Goal: Transaction & Acquisition: Purchase product/service

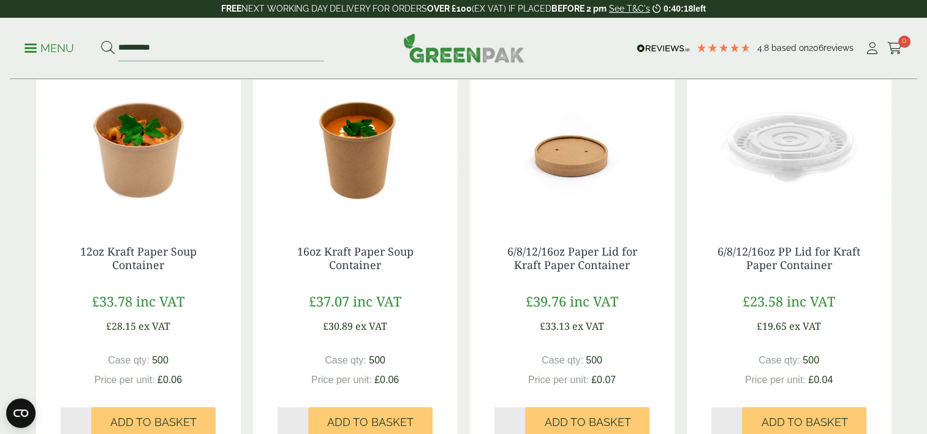
scroll to position [1054, 0]
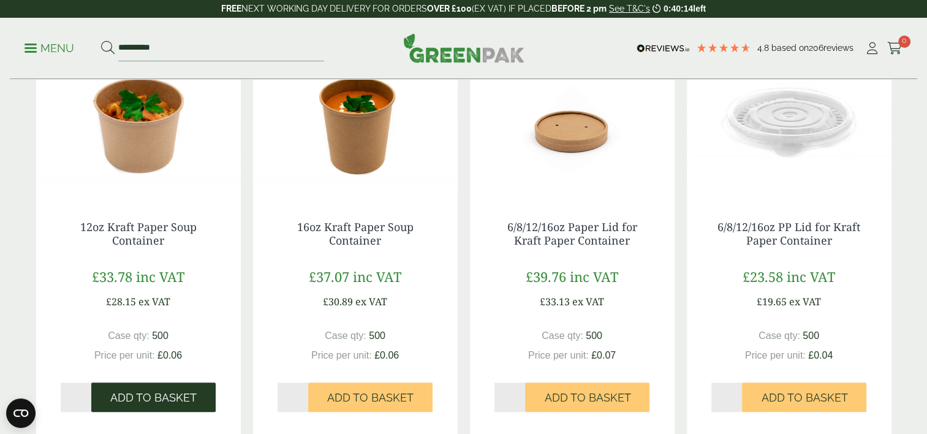
click at [153, 393] on span "Add to Basket" at bounding box center [153, 397] width 86 height 13
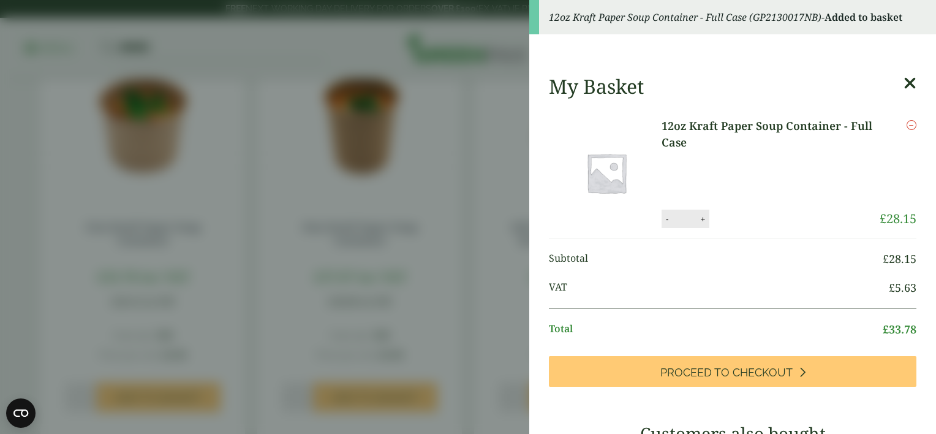
click at [904, 85] on icon at bounding box center [910, 83] width 13 height 17
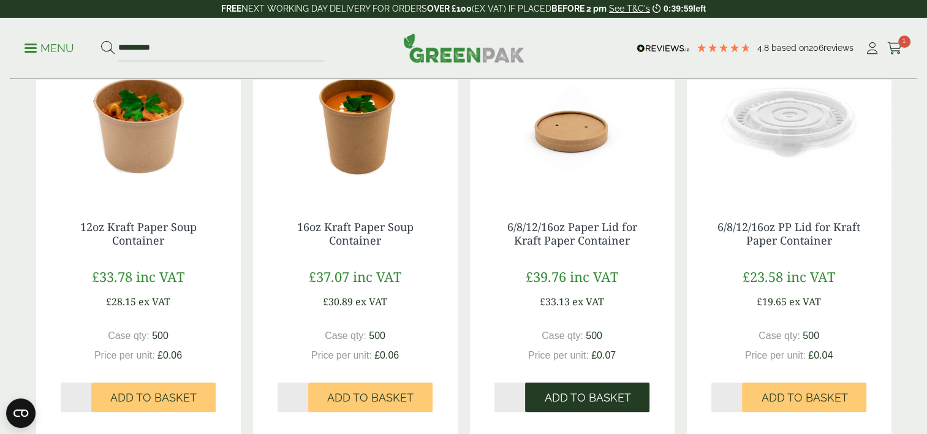
click at [585, 390] on button "Add to Basket" at bounding box center [587, 396] width 124 height 29
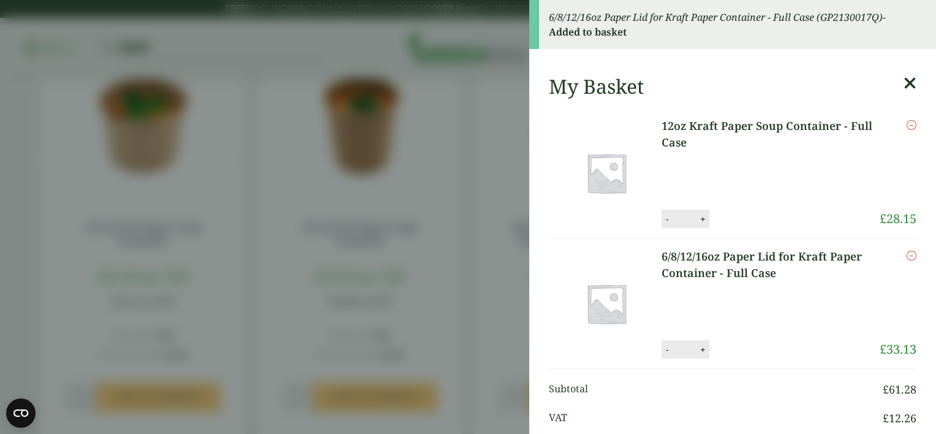
click at [904, 89] on icon at bounding box center [910, 83] width 13 height 17
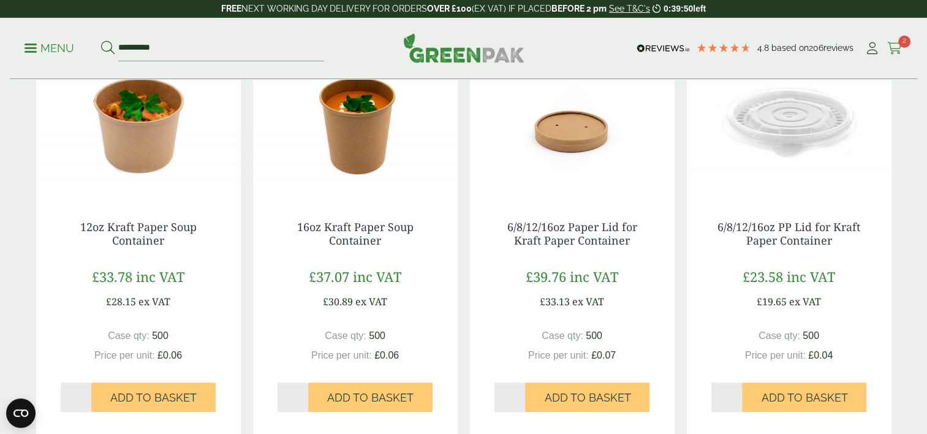
click at [892, 41] on link "Cart 2" at bounding box center [894, 48] width 15 height 18
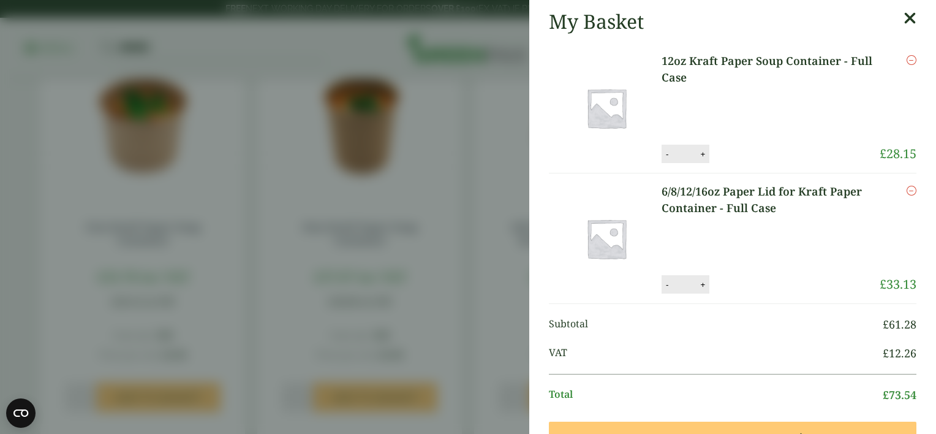
click at [479, 93] on aside "My Basket 12oz Kraft Paper Soup Container - Full Case 12oz Kraft Paper Soup Con…" at bounding box center [468, 217] width 936 height 434
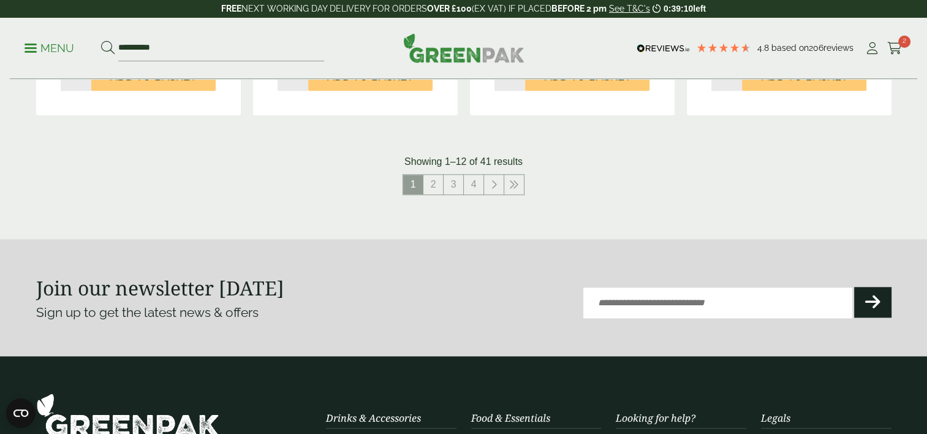
scroll to position [1367, 0]
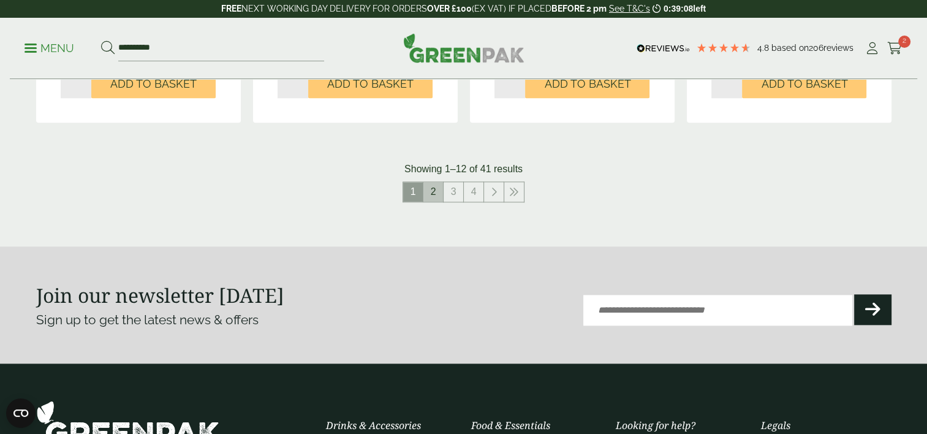
click at [428, 191] on link "2" at bounding box center [433, 192] width 20 height 20
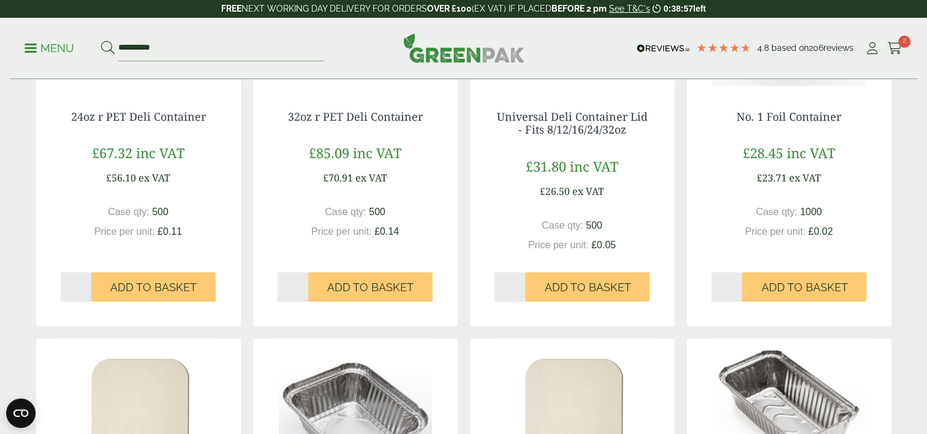
scroll to position [1138, 0]
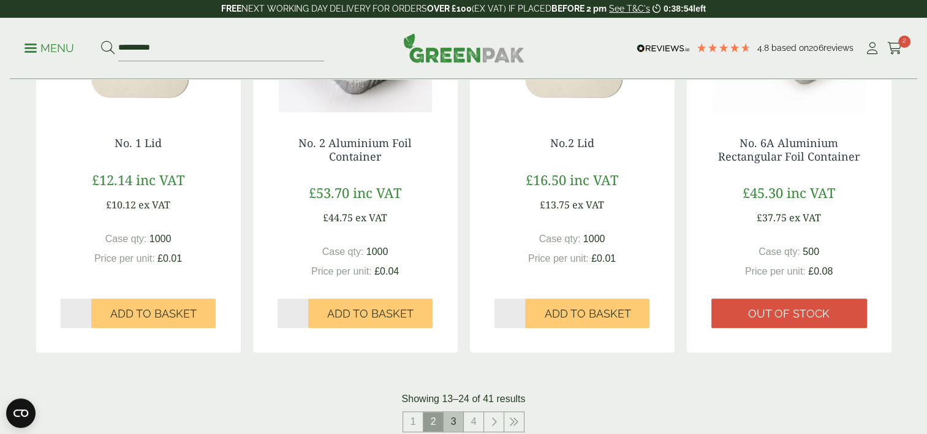
click at [451, 423] on link "3" at bounding box center [454, 422] width 20 height 20
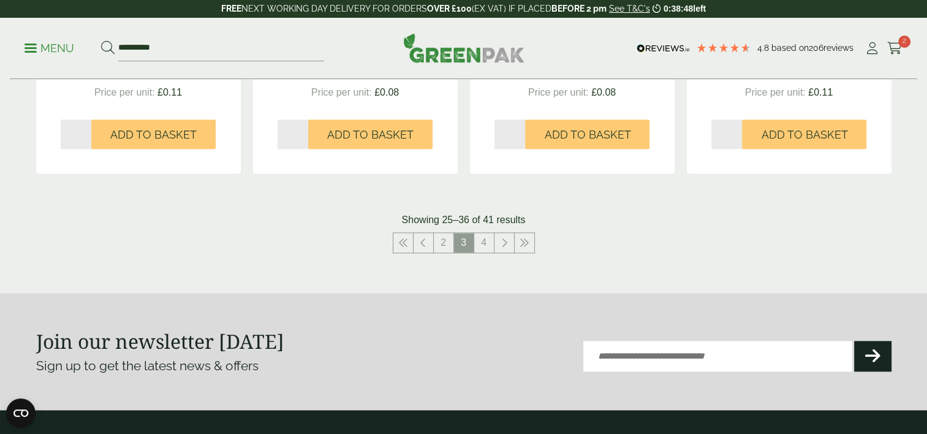
scroll to position [1318, 0]
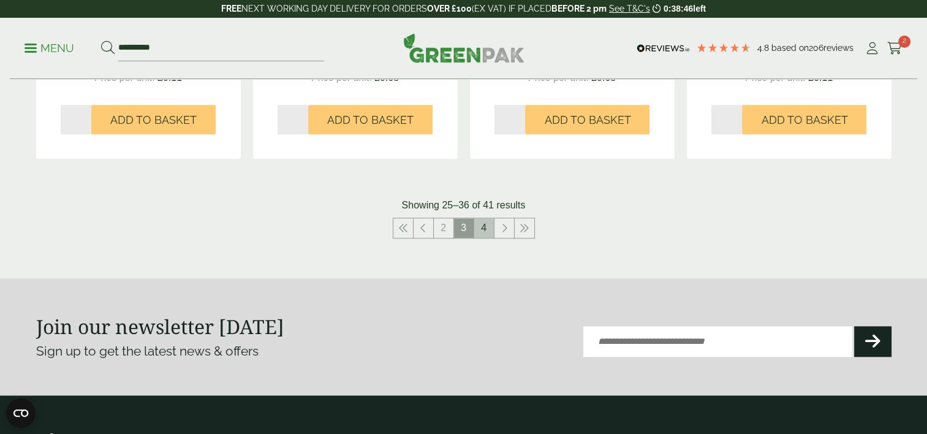
click at [484, 225] on link "4" at bounding box center [484, 228] width 20 height 20
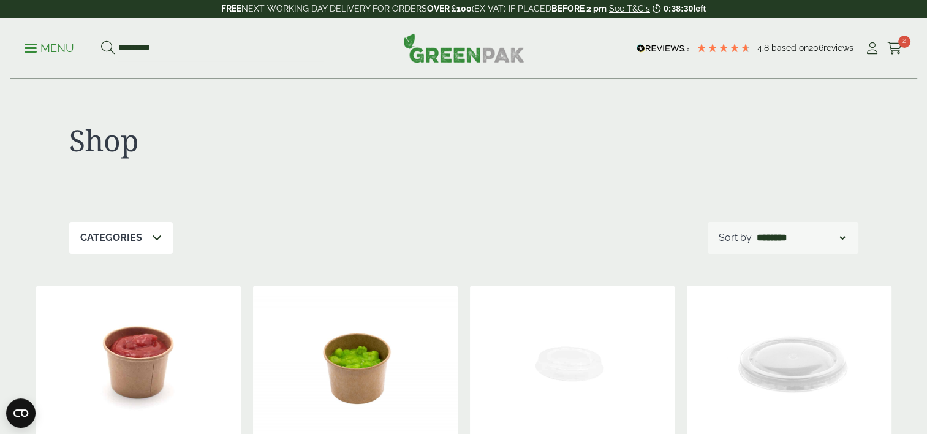
click at [34, 46] on p "Menu" at bounding box center [50, 48] width 50 height 15
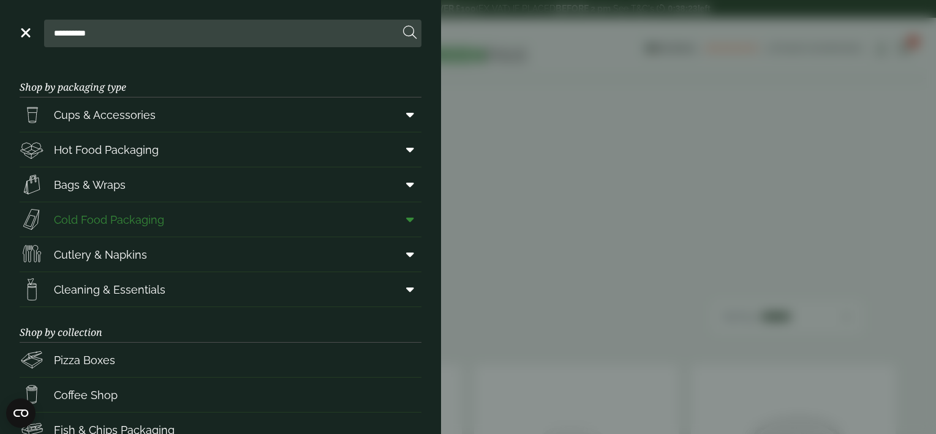
click at [118, 211] on span "Cold Food Packaging" at bounding box center [109, 219] width 110 height 17
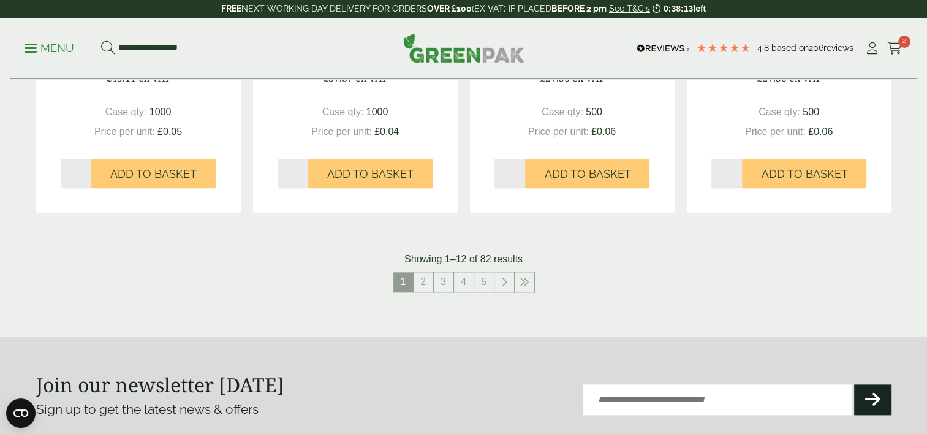
scroll to position [1351, 0]
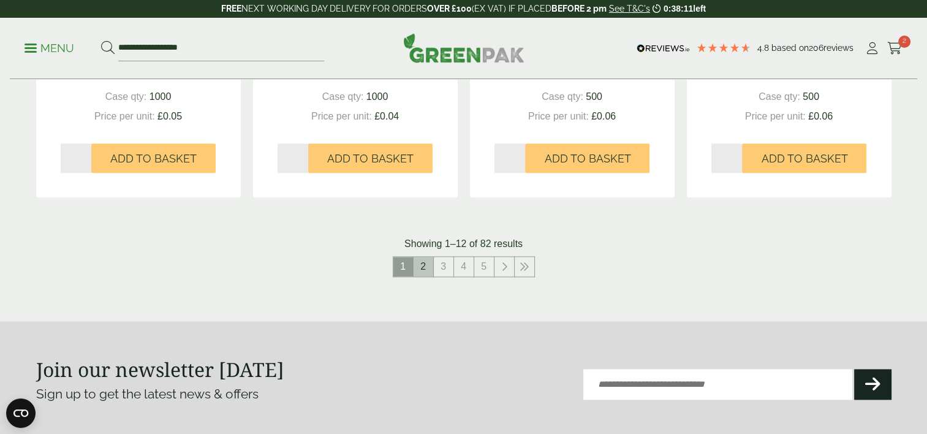
click at [426, 263] on link "2" at bounding box center [424, 267] width 20 height 20
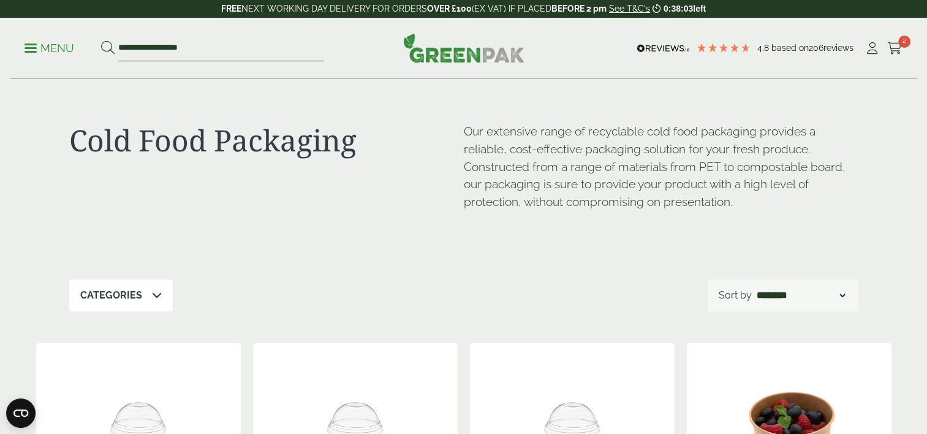
drag, startPoint x: 224, startPoint y: 53, endPoint x: 67, endPoint y: 52, distance: 156.2
click at [67, 52] on ul "**********" at bounding box center [175, 49] width 300 height 26
type input "****"
click at [101, 40] on button at bounding box center [107, 48] width 13 height 16
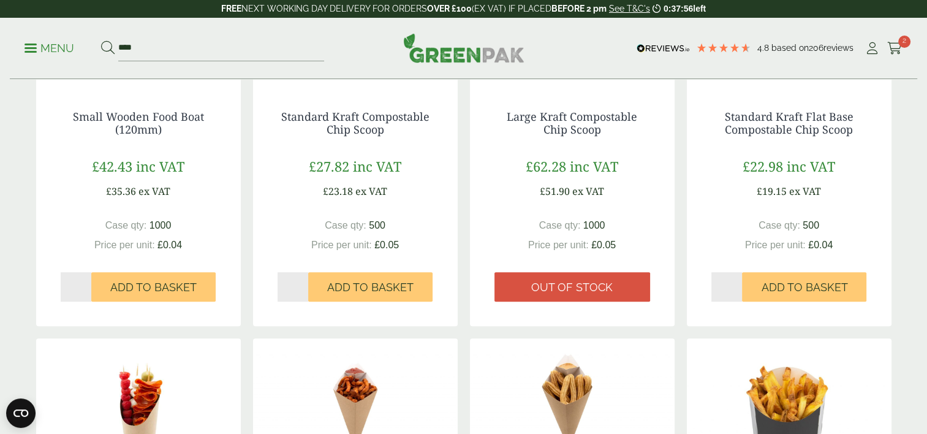
scroll to position [1138, 0]
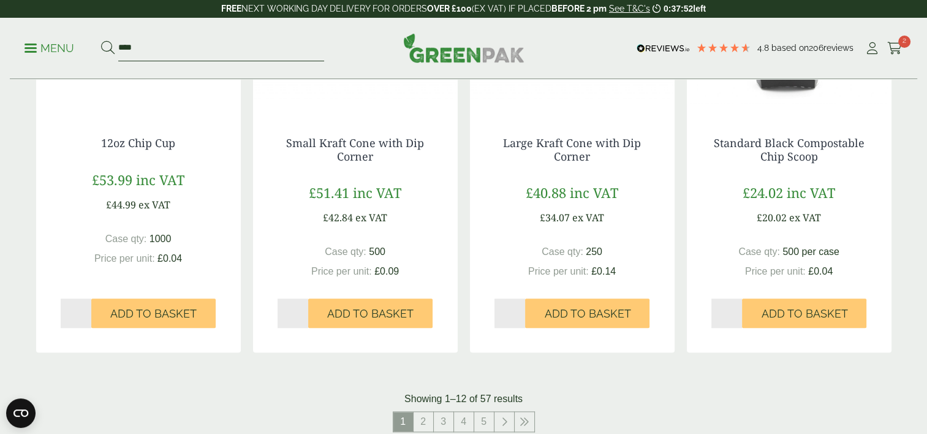
drag, startPoint x: 146, startPoint y: 43, endPoint x: 105, endPoint y: 50, distance: 41.6
click at [105, 50] on form "****" at bounding box center [212, 49] width 223 height 26
type input "*******"
click at [101, 40] on button at bounding box center [107, 48] width 13 height 16
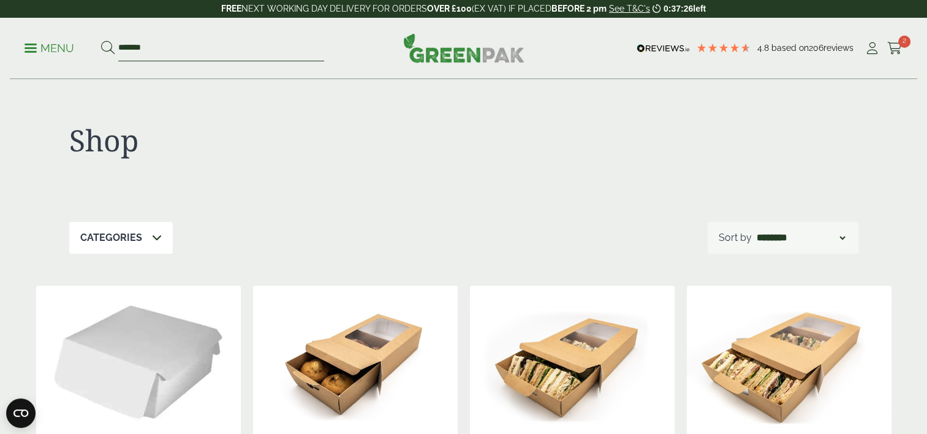
drag, startPoint x: 157, startPoint y: 51, endPoint x: 51, endPoint y: 24, distance: 108.9
click at [51, 24] on div "Menu ******* 4.8 Based on 206 reviews Cart" at bounding box center [463, 48] width 907 height 61
type input "***"
click at [101, 40] on button at bounding box center [107, 48] width 13 height 16
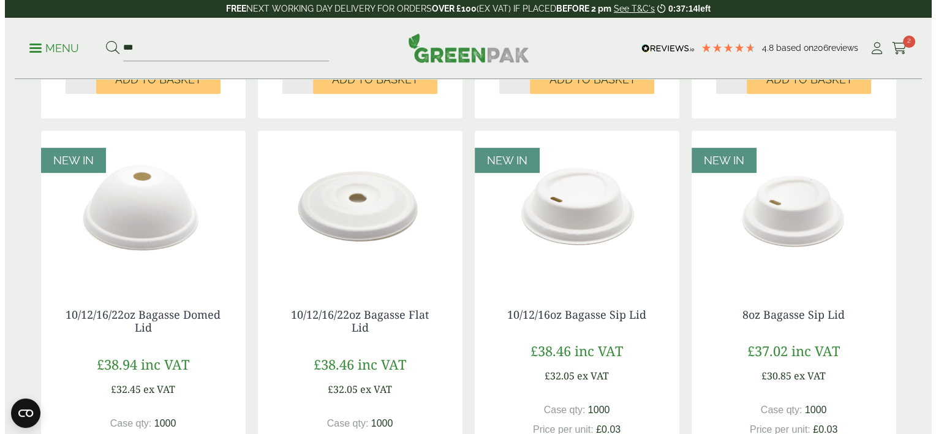
scroll to position [249, 0]
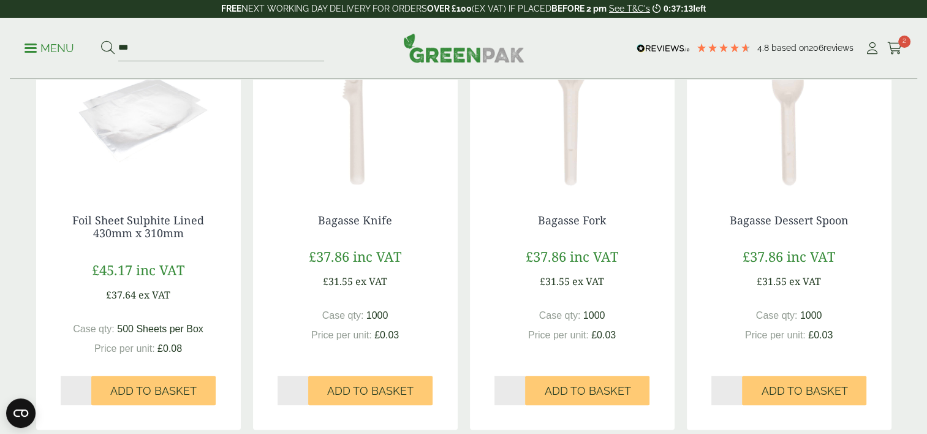
click at [31, 50] on p "Menu" at bounding box center [50, 48] width 50 height 15
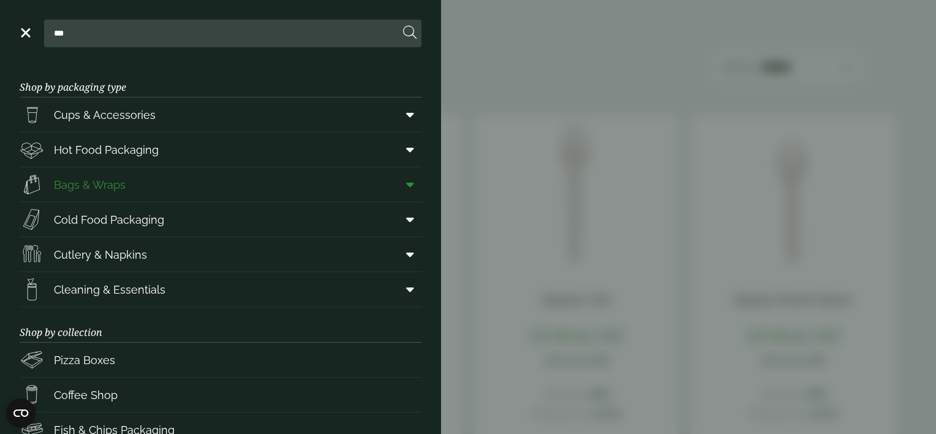
click at [69, 187] on span "Bags & Wraps" at bounding box center [90, 184] width 72 height 17
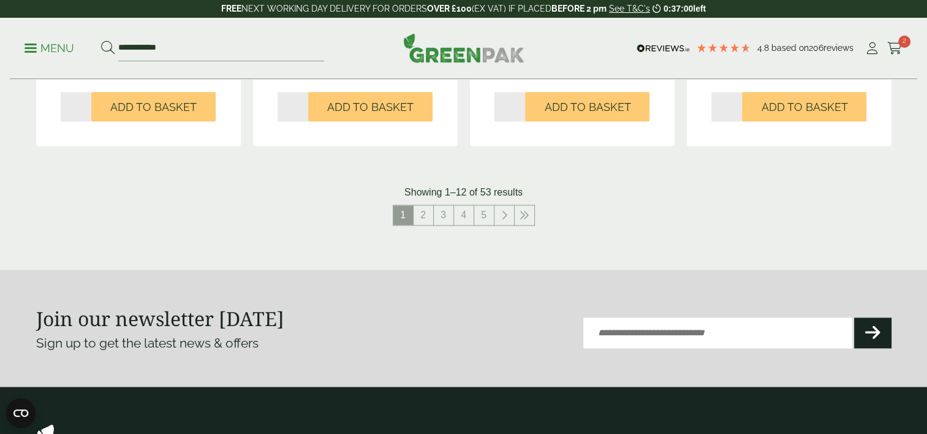
scroll to position [1407, 0]
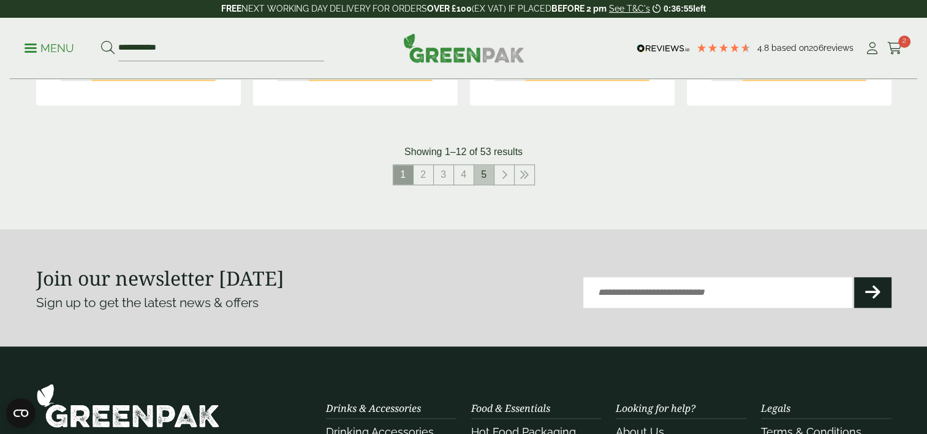
click at [485, 172] on link "5" at bounding box center [484, 175] width 20 height 20
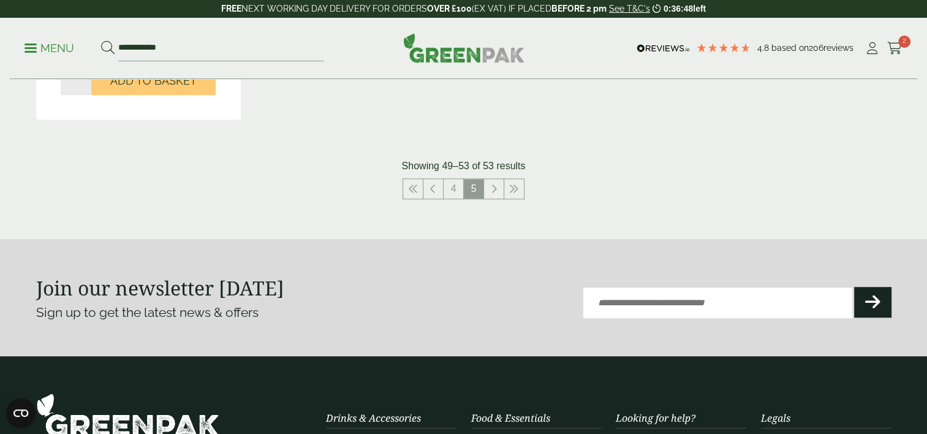
scroll to position [1022, 0]
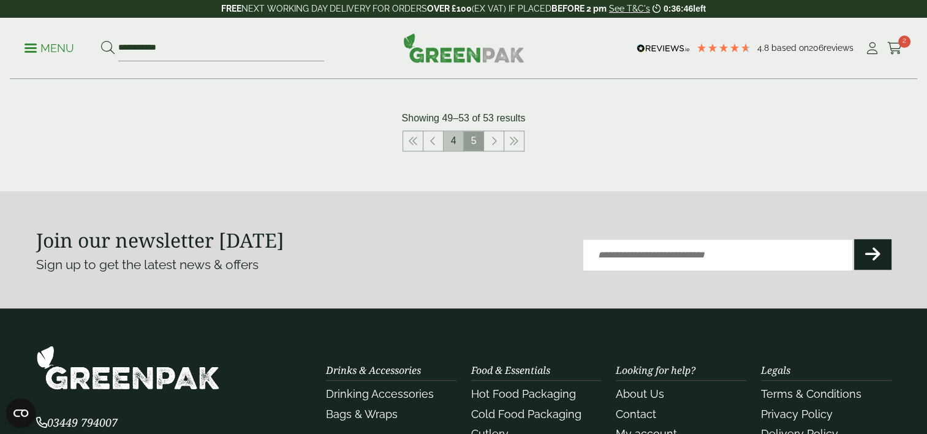
click at [451, 136] on link "4" at bounding box center [454, 141] width 20 height 20
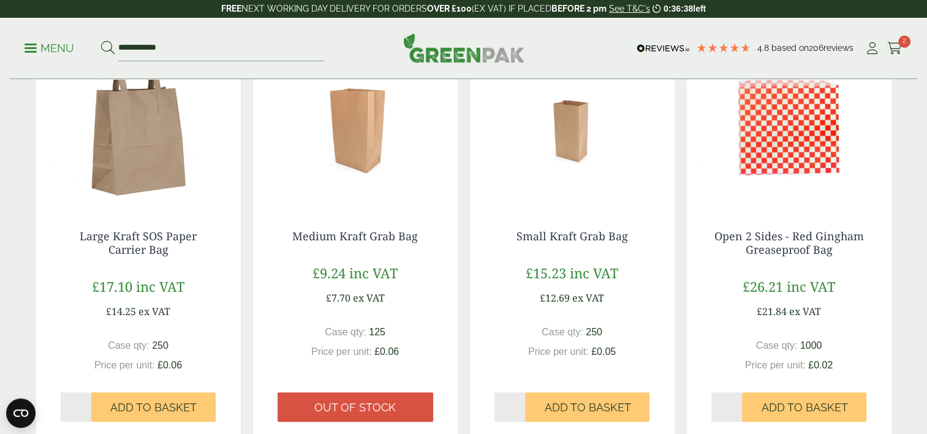
scroll to position [258, 0]
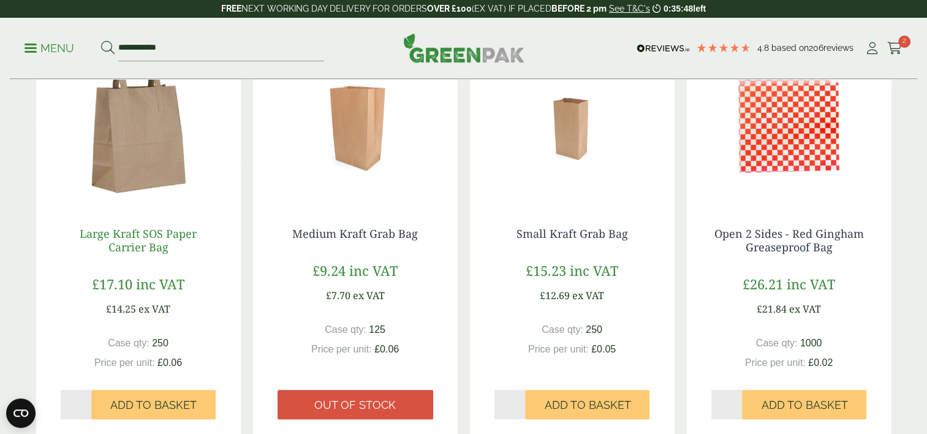
click at [136, 238] on link "Large Kraft SOS Paper Carrier Bag" at bounding box center [138, 240] width 117 height 28
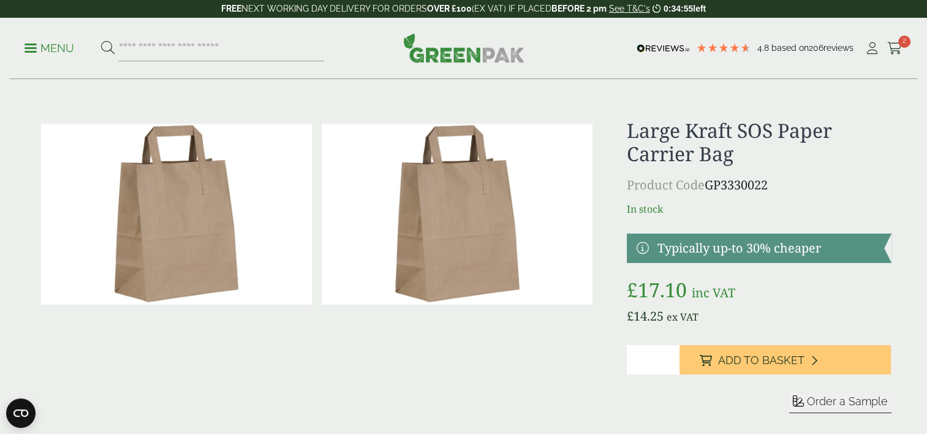
click at [643, 248] on link at bounding box center [759, 247] width 264 height 29
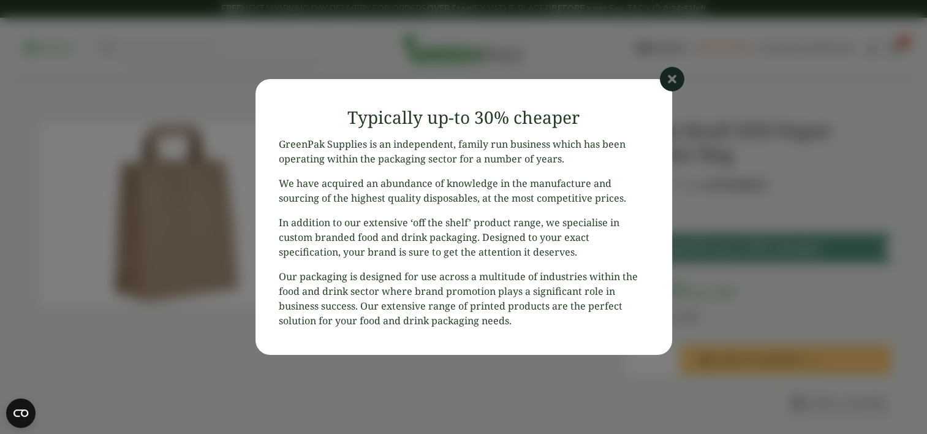
click at [669, 80] on icon at bounding box center [672, 79] width 25 height 25
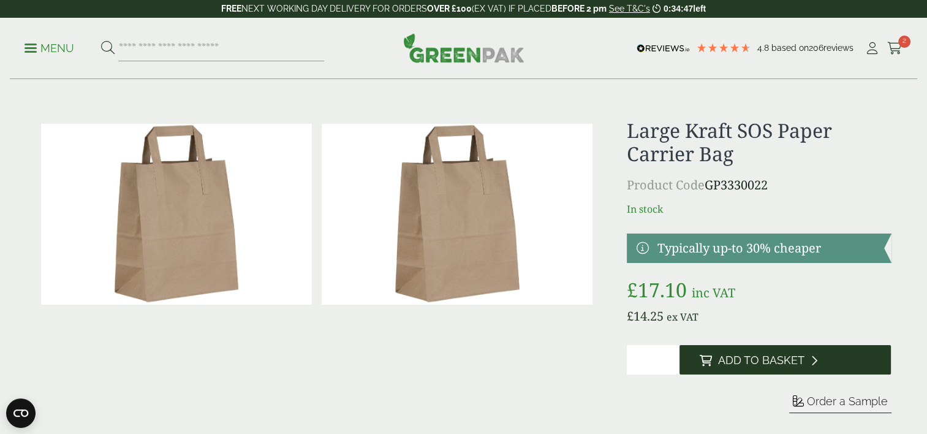
click at [748, 359] on span "Add to Basket" at bounding box center [760, 359] width 86 height 13
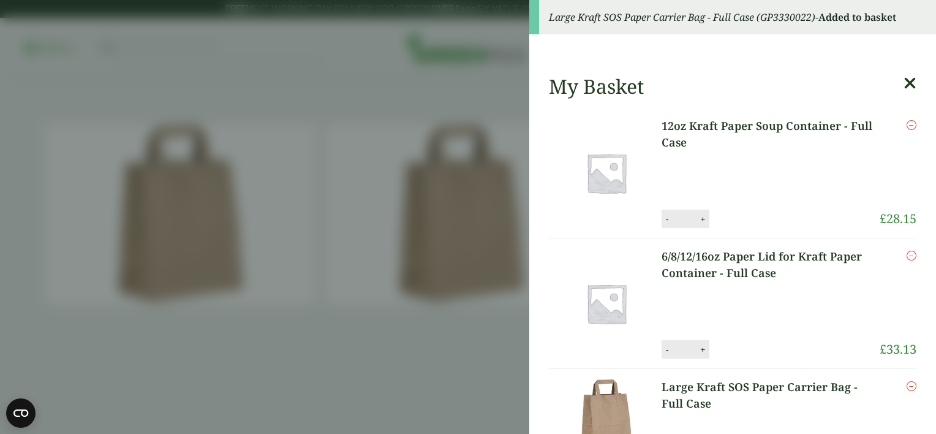
click at [370, 393] on aside "Large Kraft SOS Paper Carrier Bag - Full Case (GP3330022) - Added to basket My …" at bounding box center [468, 217] width 936 height 434
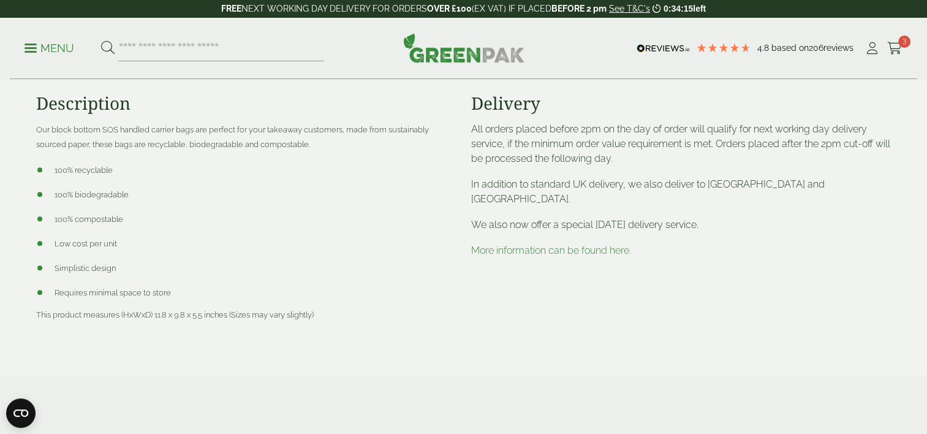
scroll to position [420, 0]
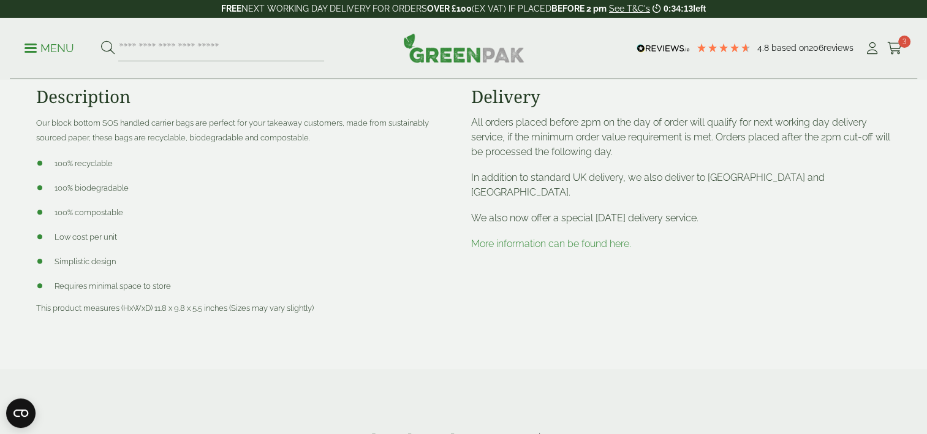
click at [581, 238] on link "More information can be found here." at bounding box center [551, 244] width 160 height 12
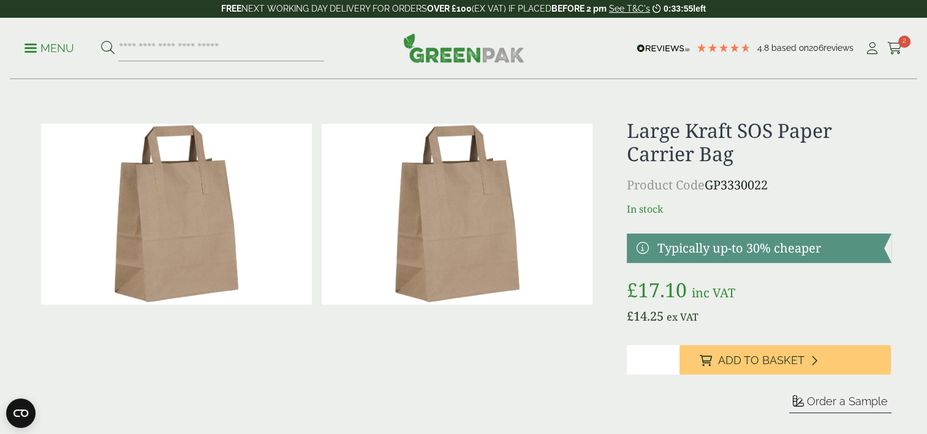
click at [67, 18] on div at bounding box center [463, 18] width 927 height 0
click at [899, 55] on icon at bounding box center [894, 48] width 15 height 12
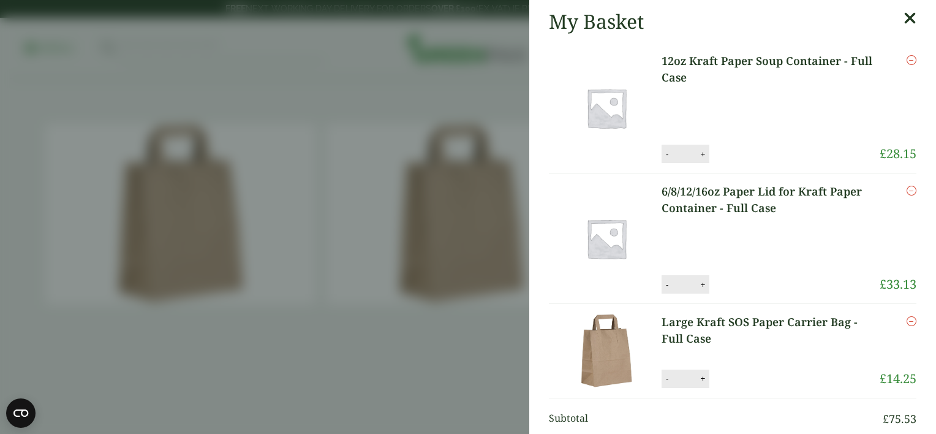
click at [738, 206] on link "6/8/12/16oz Paper Lid for Kraft Paper Container - Full Case" at bounding box center [771, 199] width 218 height 33
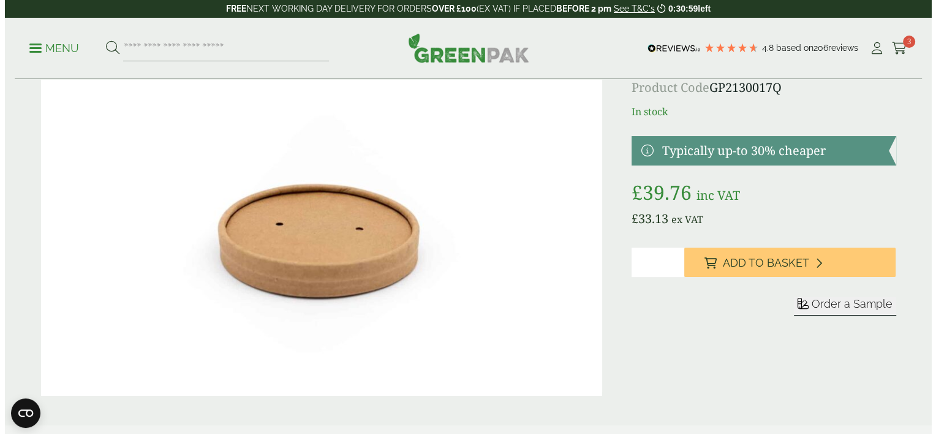
scroll to position [106, 0]
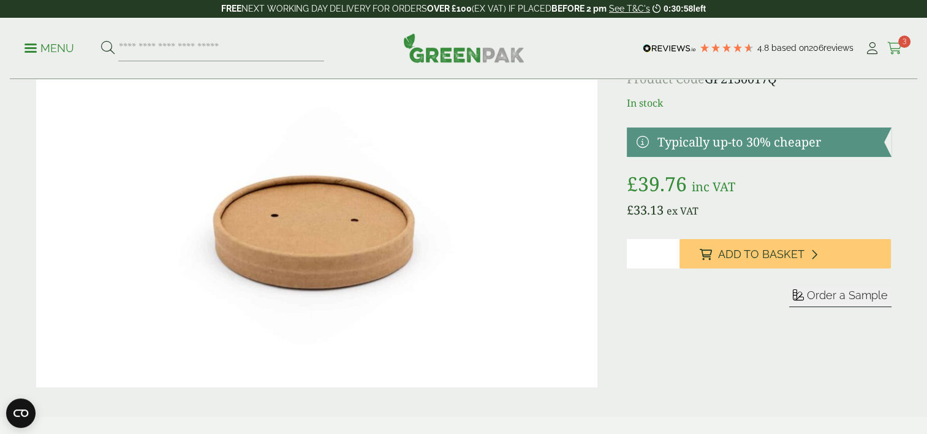
click at [889, 44] on icon at bounding box center [894, 48] width 15 height 12
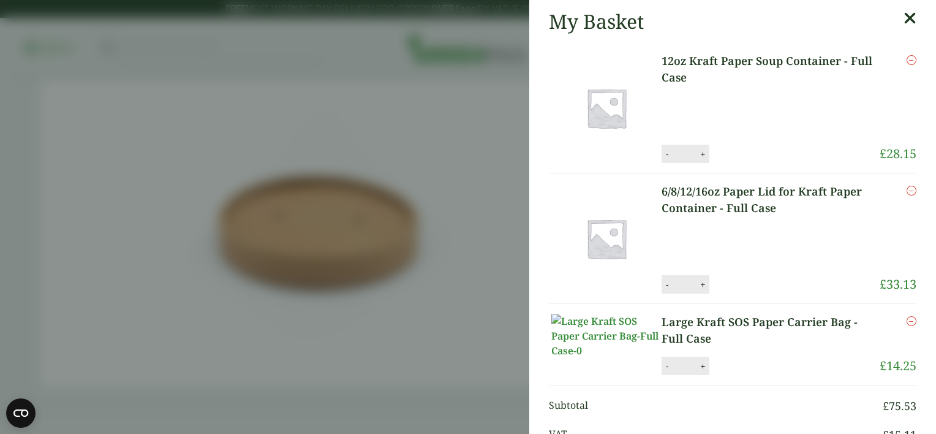
click at [747, 65] on link "12oz Kraft Paper Soup Container - Full Case" at bounding box center [771, 69] width 218 height 33
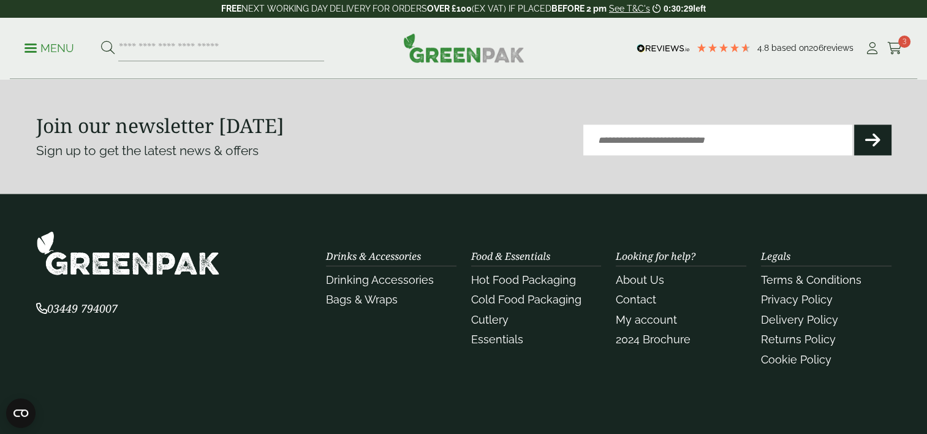
scroll to position [2211, 0]
